Goal: Share content: Share content

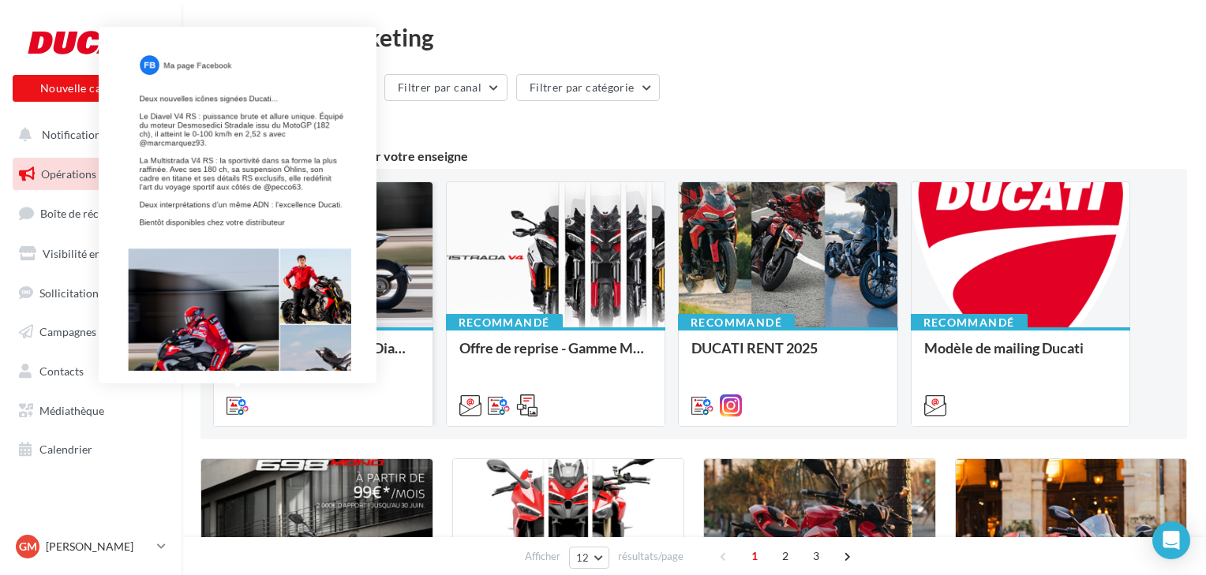
click at [238, 408] on icon at bounding box center [238, 406] width 22 height 22
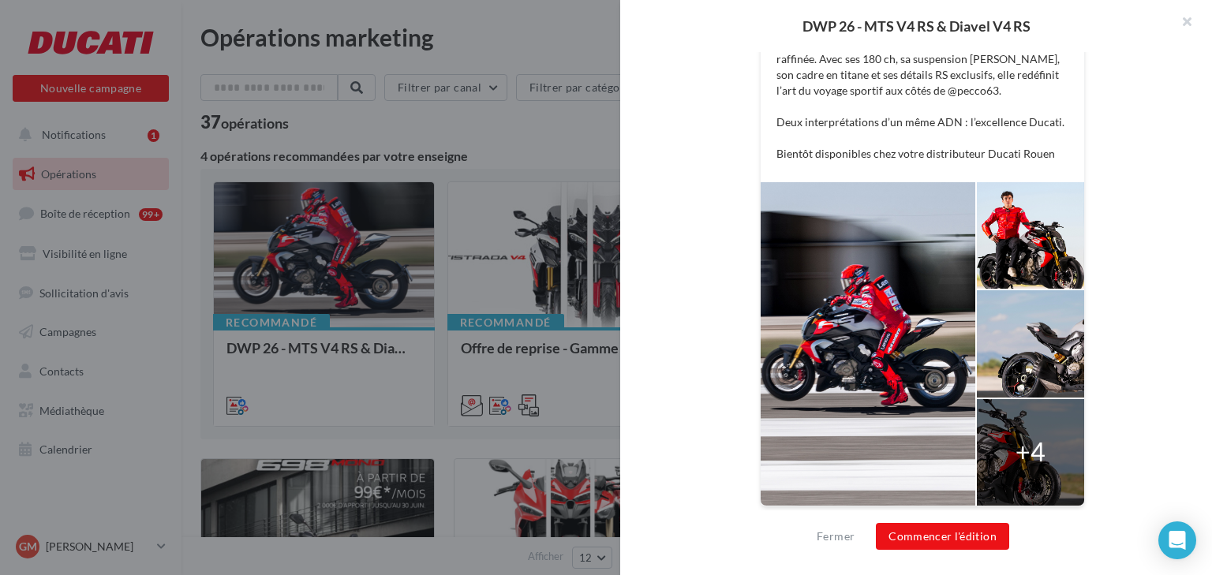
scroll to position [342, 0]
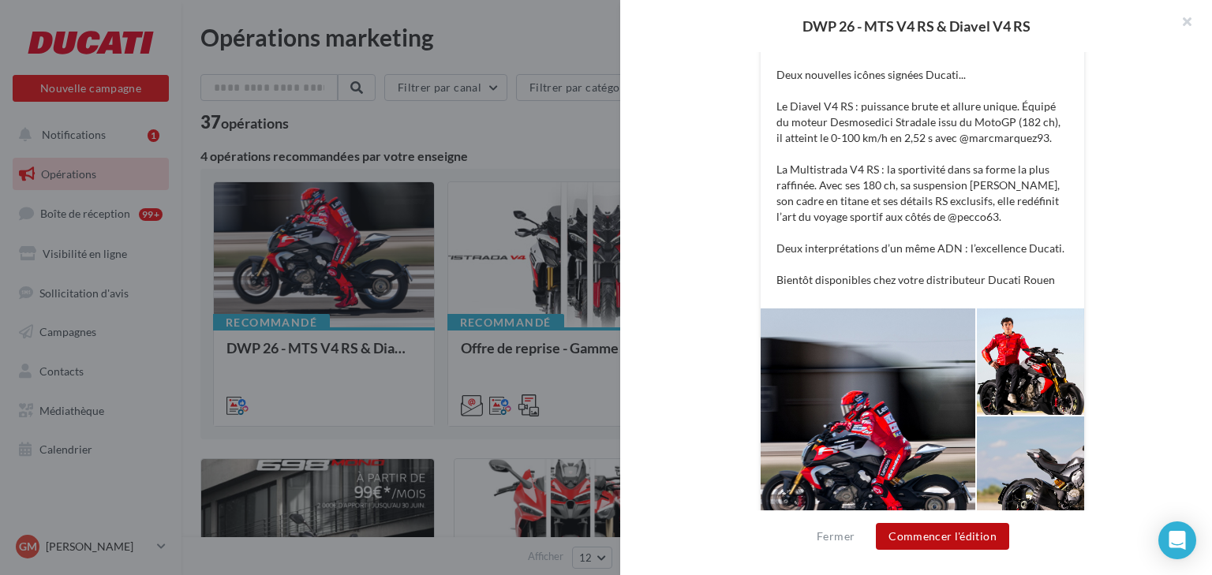
click at [971, 536] on button "Commencer l'édition" at bounding box center [942, 536] width 133 height 27
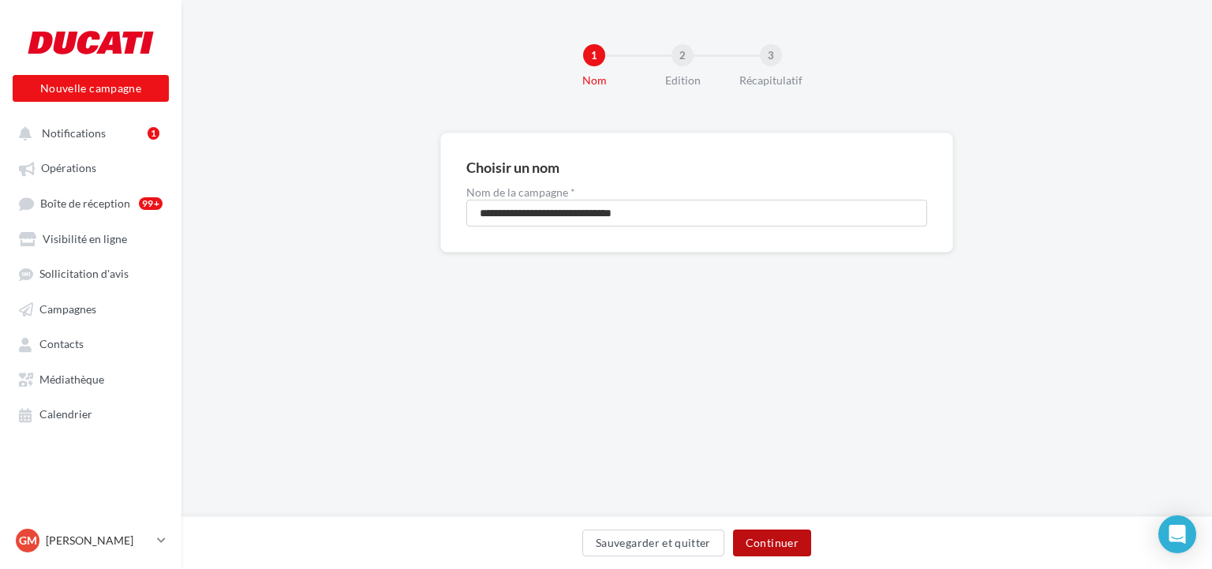
click at [770, 538] on button "Continuer" at bounding box center [772, 543] width 78 height 27
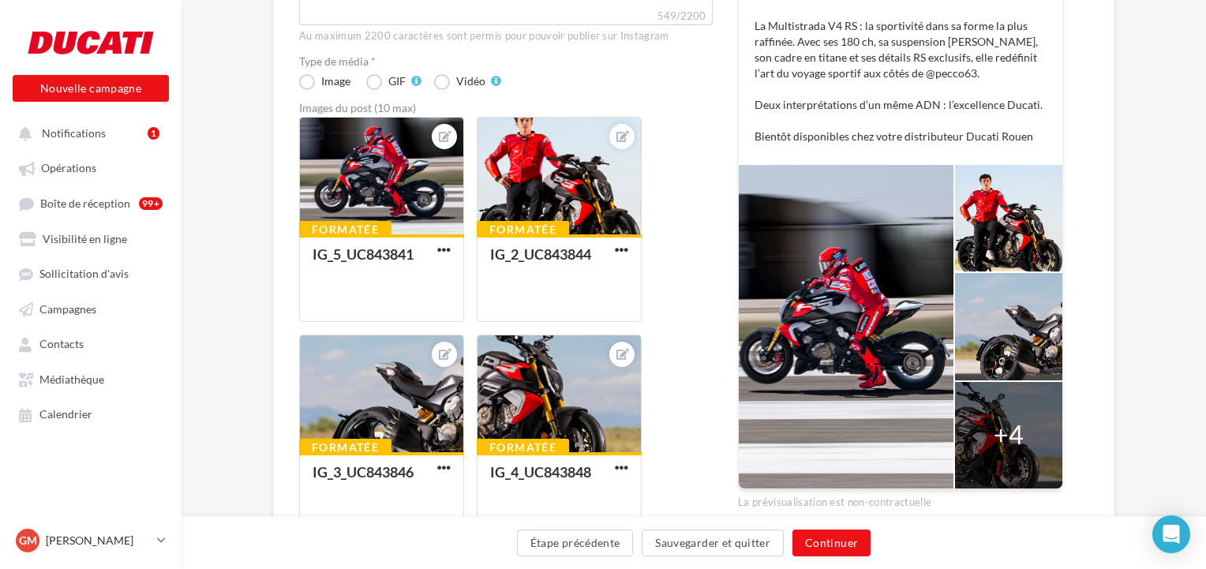
scroll to position [379, 0]
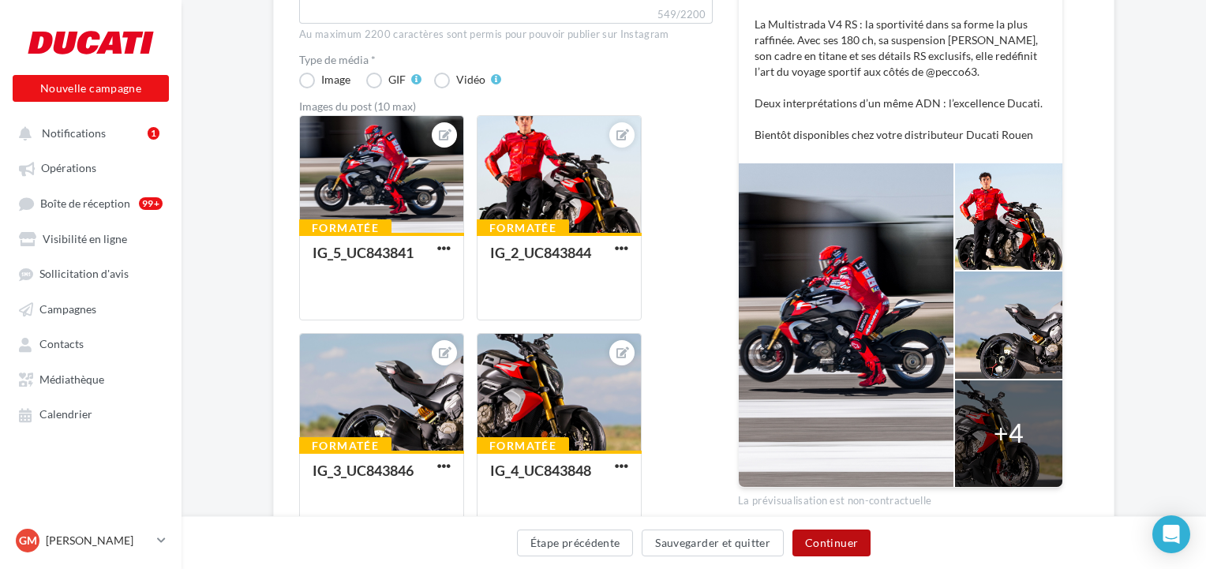
click at [837, 543] on button "Continuer" at bounding box center [831, 543] width 78 height 27
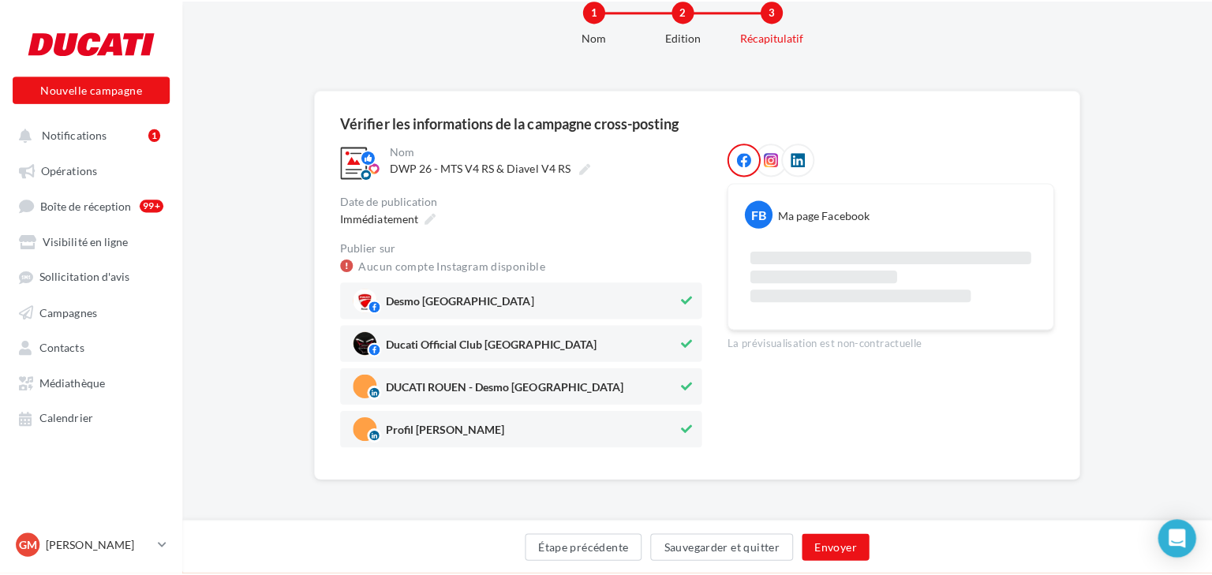
scroll to position [86, 0]
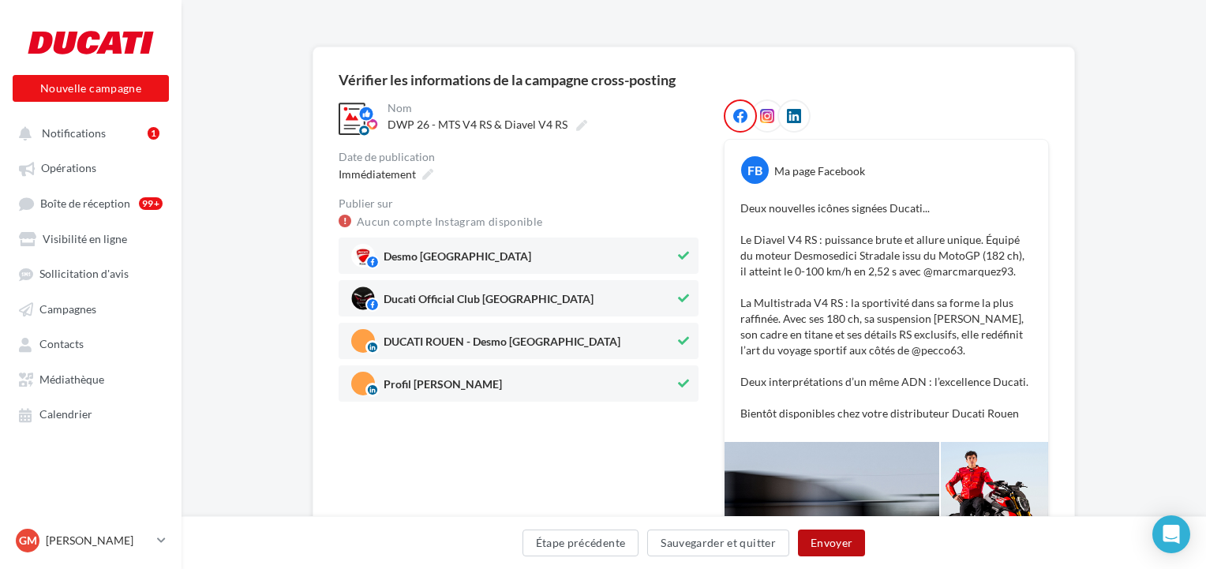
click at [834, 545] on button "Envoyer" at bounding box center [831, 543] width 67 height 27
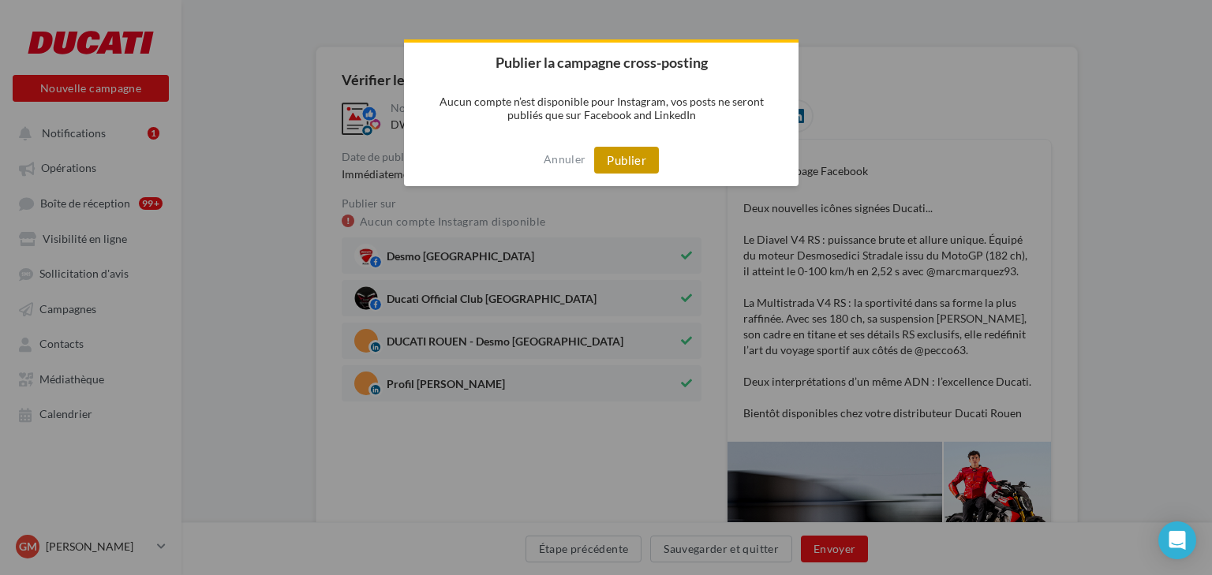
click at [612, 159] on button "Publier" at bounding box center [626, 160] width 65 height 27
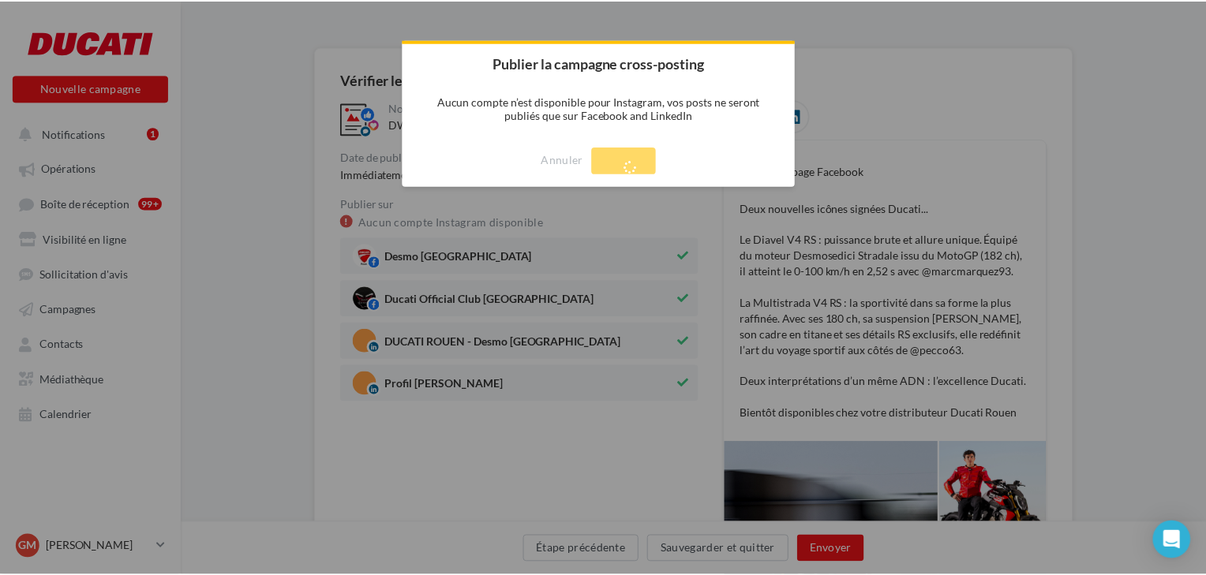
scroll to position [25, 0]
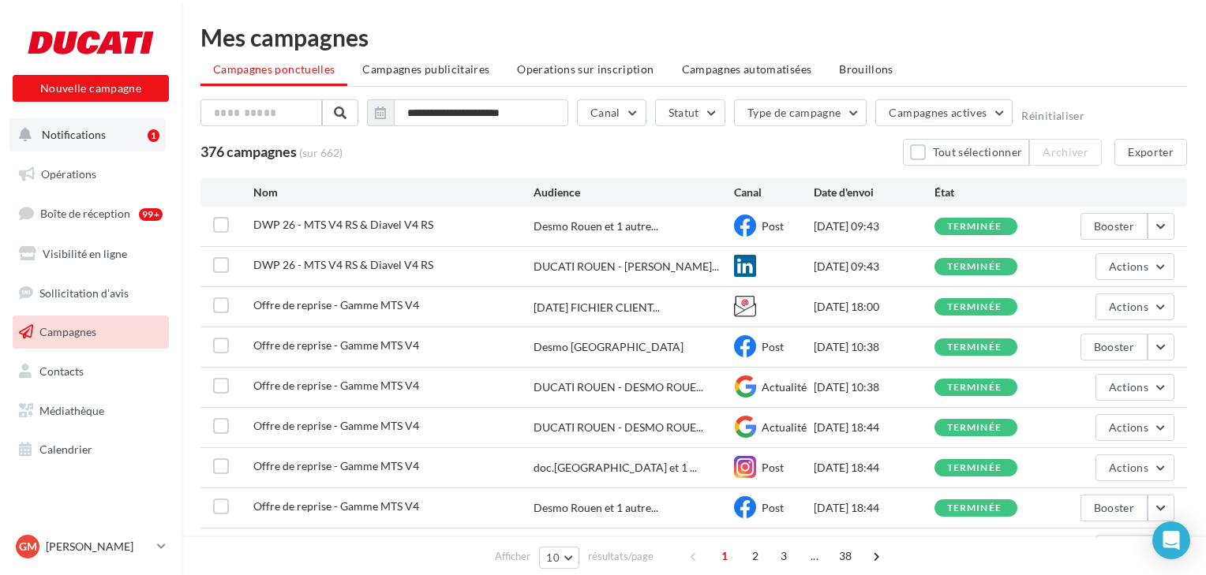
click at [96, 138] on span "Notifications" at bounding box center [74, 134] width 64 height 13
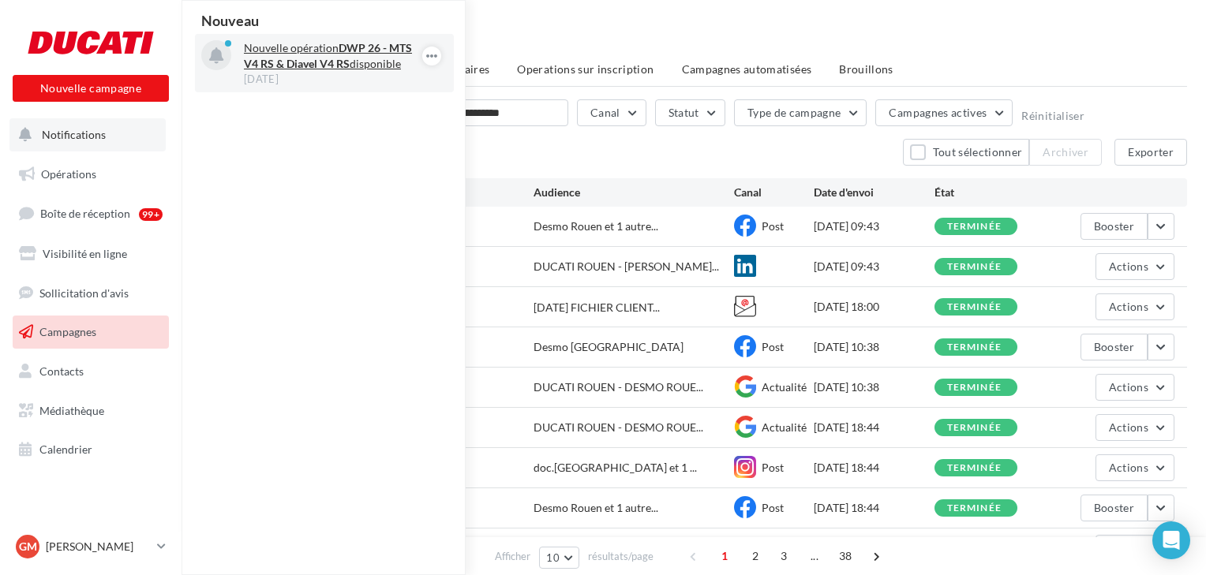
click at [318, 63] on strong "DWP 26 - MTS V4 RS & Diavel V4 RS" at bounding box center [328, 55] width 168 height 29
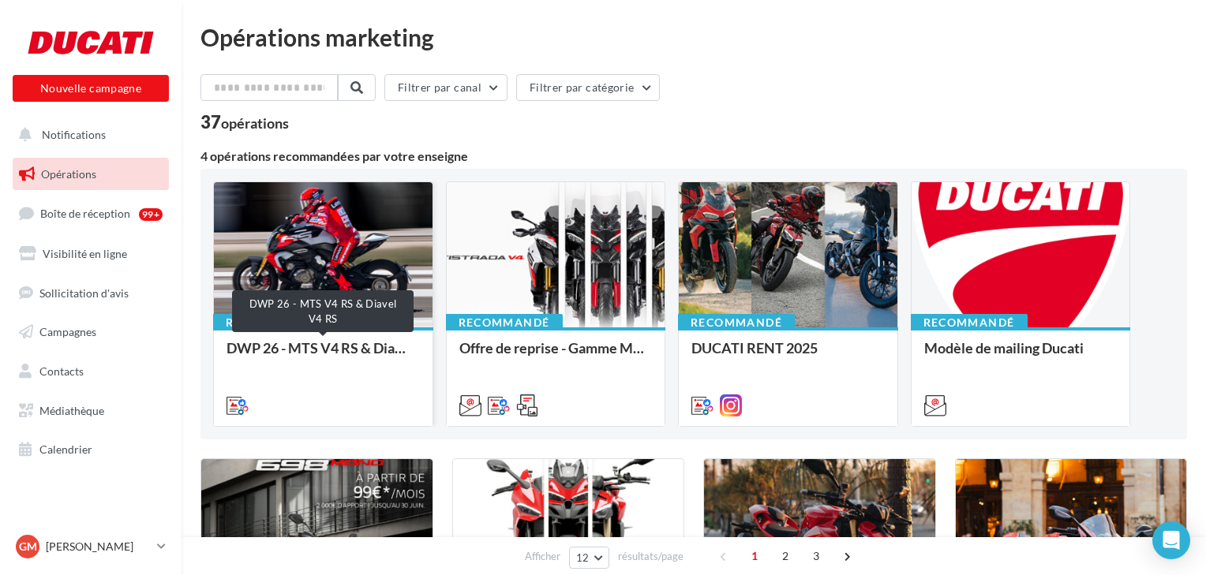
click at [353, 342] on div "DWP 26 - MTS V4 RS & Diavel V4 RS" at bounding box center [323, 356] width 193 height 32
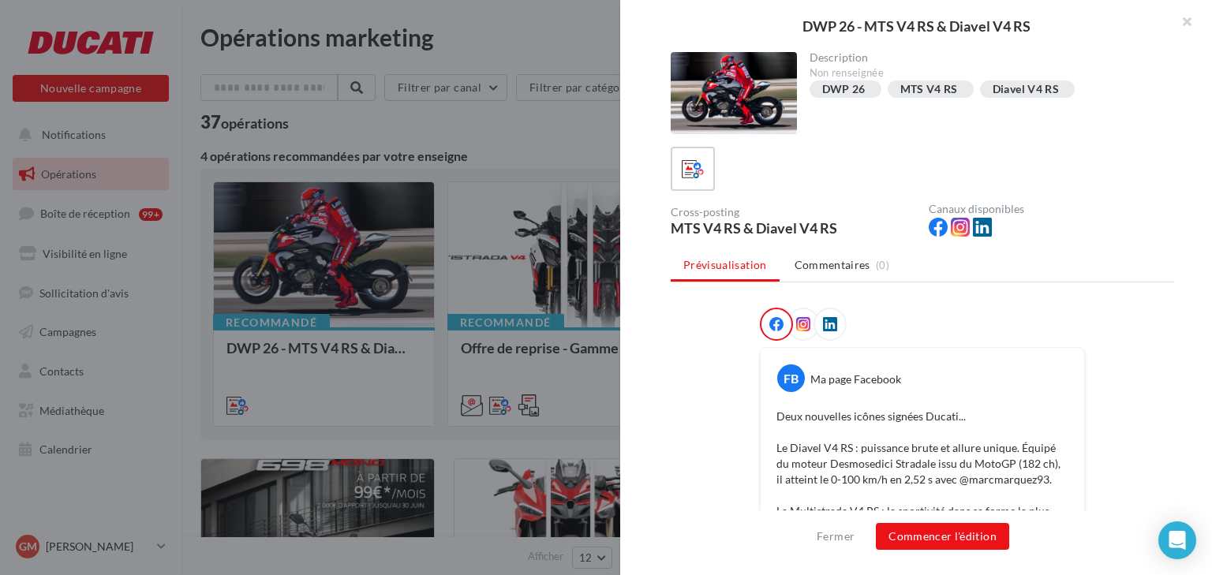
click at [837, 317] on div at bounding box center [830, 324] width 33 height 33
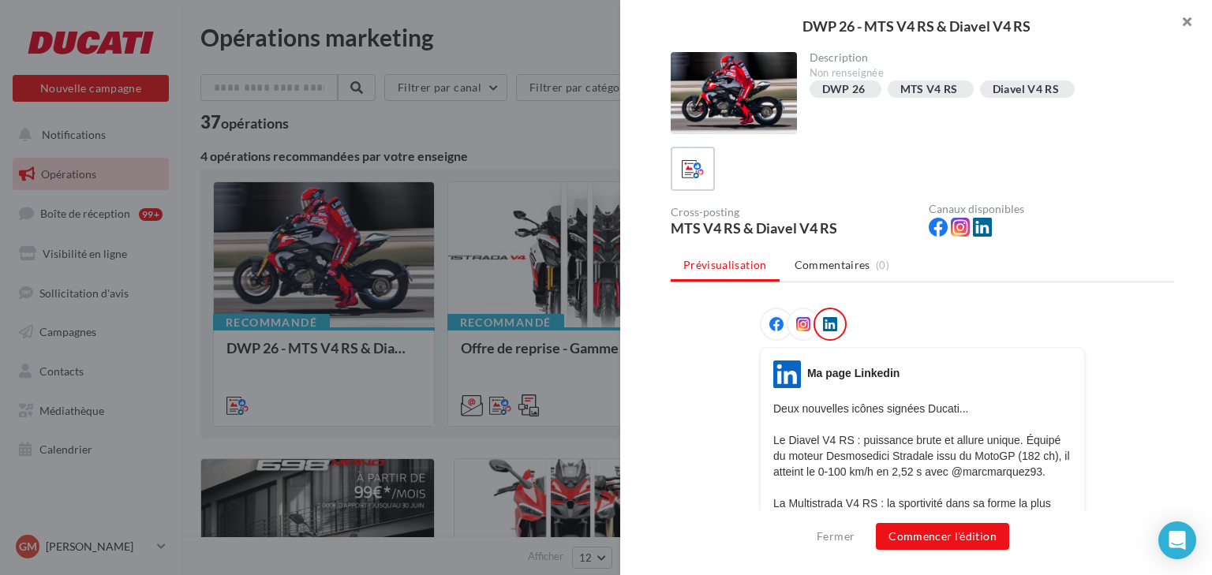
click at [1189, 22] on button "button" at bounding box center [1180, 23] width 63 height 47
